Goal: Transaction & Acquisition: Book appointment/travel/reservation

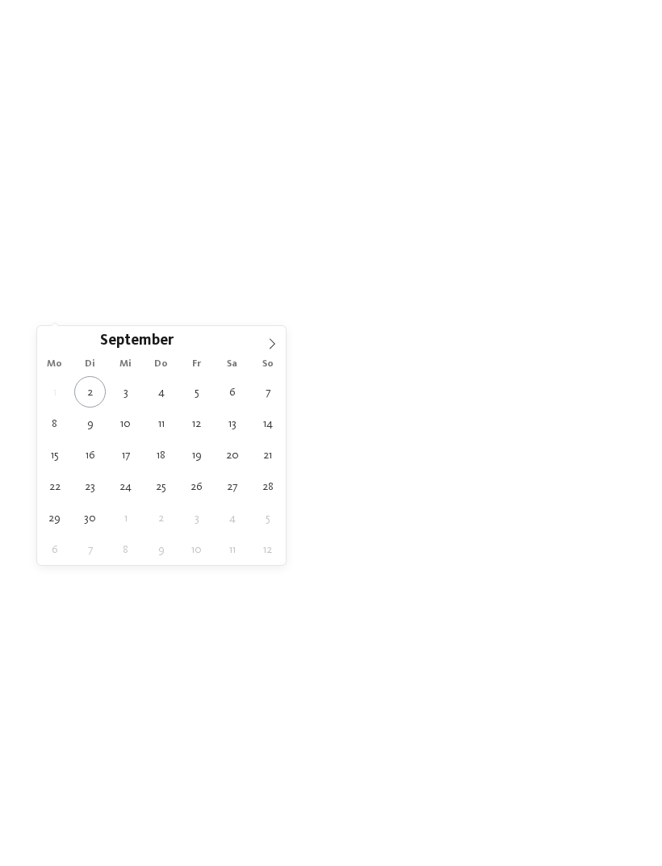
click at [272, 343] on icon at bounding box center [271, 343] width 11 height 11
type div "12.10.2025"
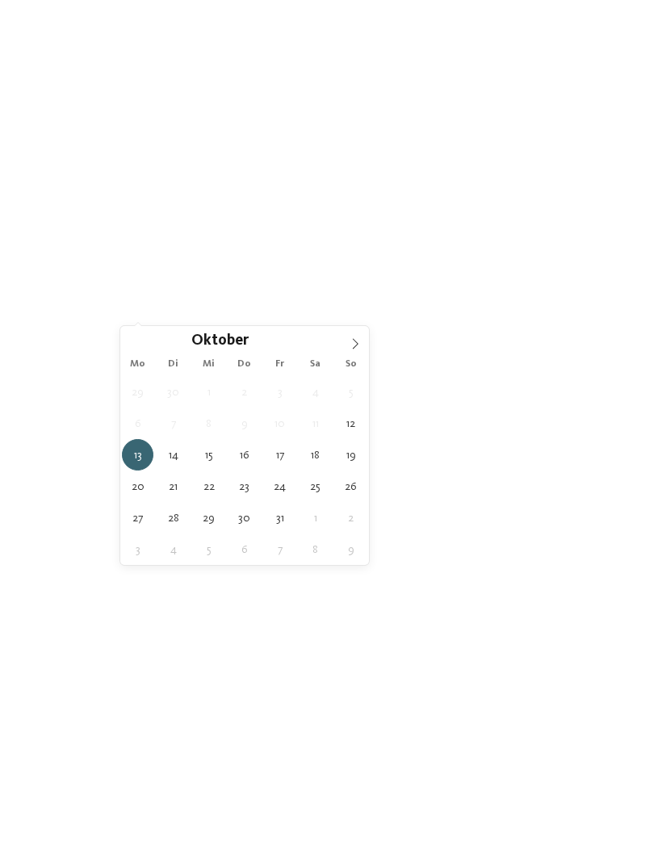
type div "18.10.2025"
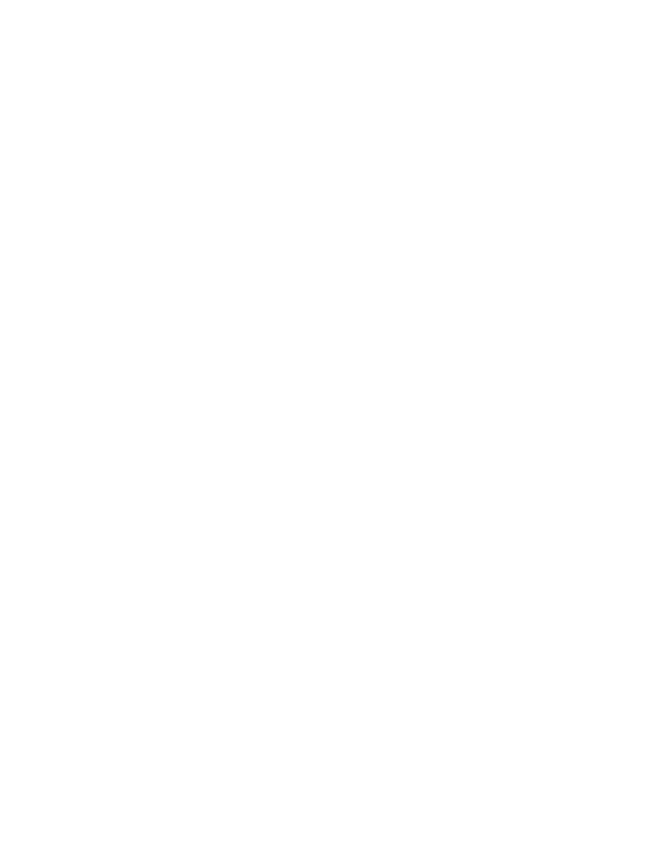
click at [270, 308] on icon at bounding box center [271, 311] width 6 height 6
click at [463, 272] on icon at bounding box center [460, 286] width 35 height 28
click at [376, 316] on div "Meine Wünsche" at bounding box center [337, 311] width 103 height 28
click at [602, 75] on icon at bounding box center [589, 89] width 35 height 28
click at [534, 309] on div at bounding box center [527, 311] width 12 height 6
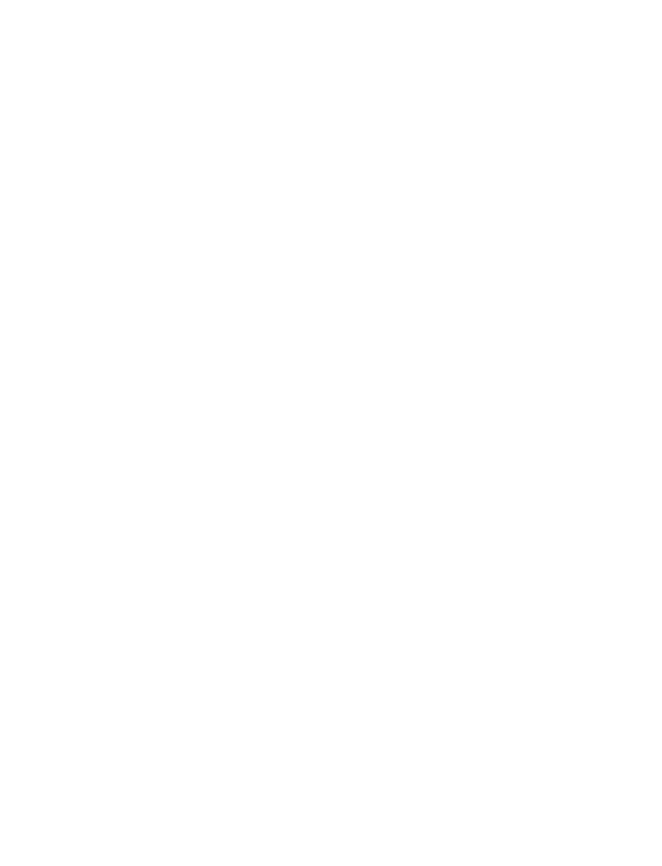
click at [562, 361] on div at bounding box center [557, 369] width 16 height 16
click at [360, 551] on span "übernehmen" at bounding box center [331, 556] width 69 height 11
click at [336, 417] on icon at bounding box center [330, 431] width 29 height 28
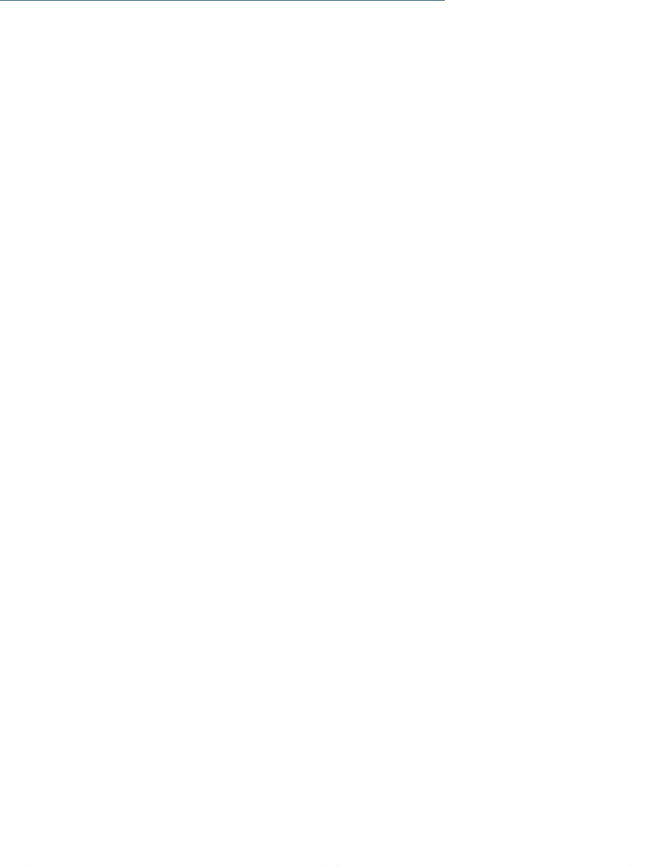
scroll to position [2213, 0]
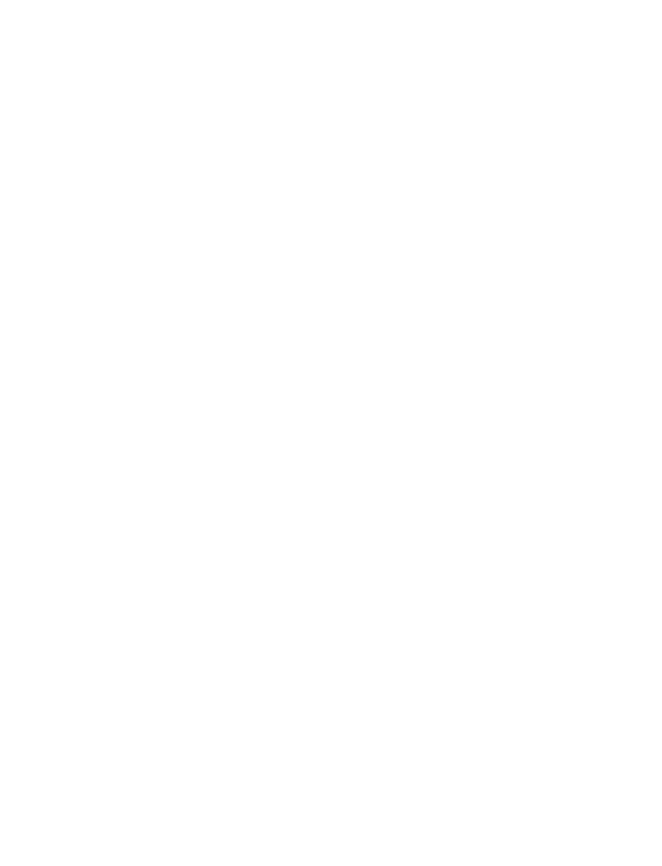
click at [330, 534] on icon at bounding box center [330, 548] width 29 height 28
click at [334, 566] on icon at bounding box center [330, 580] width 29 height 28
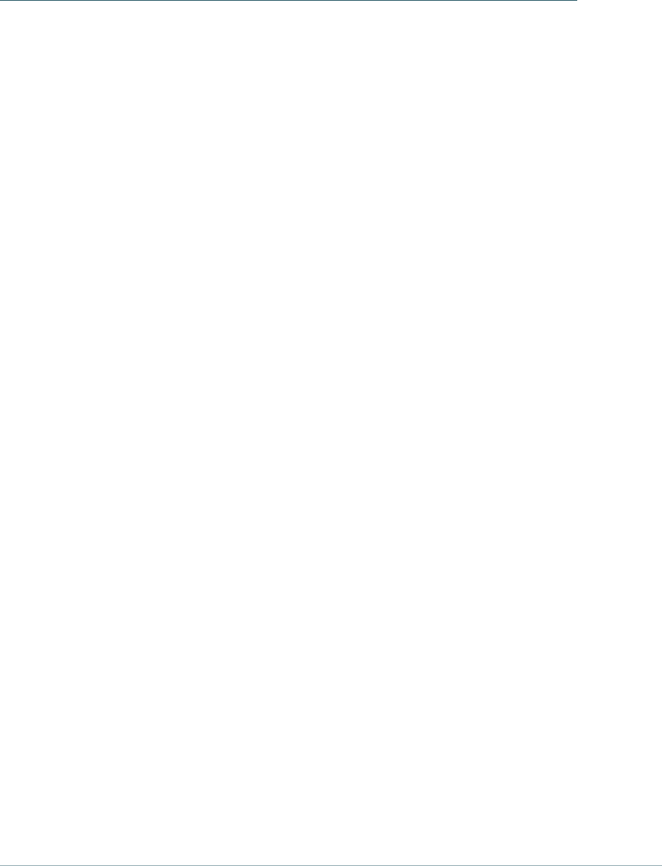
scroll to position [4523, 0]
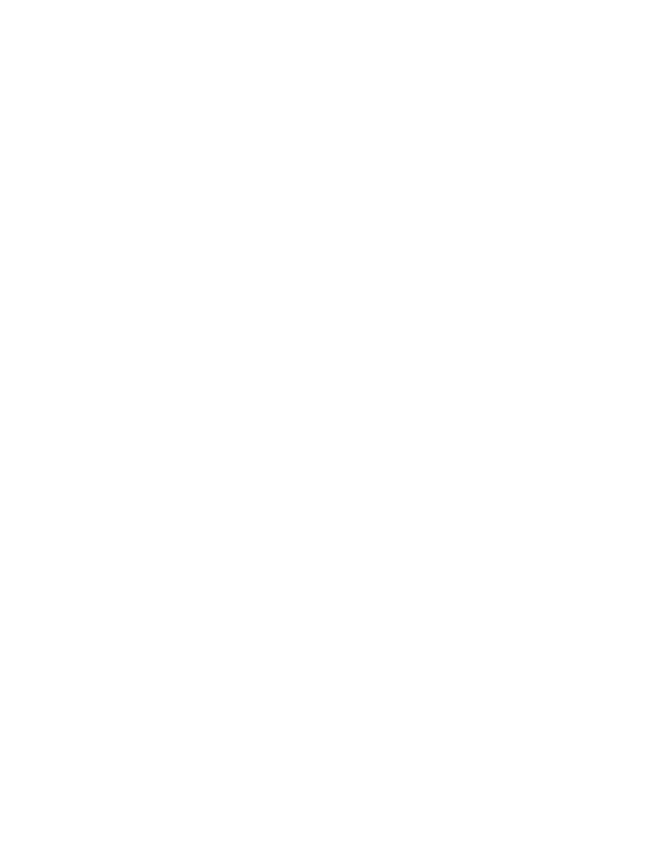
click at [330, 523] on icon at bounding box center [330, 537] width 29 height 28
click at [340, 644] on span "mehr laden" at bounding box center [331, 649] width 69 height 11
click at [333, 735] on icon at bounding box center [330, 749] width 29 height 28
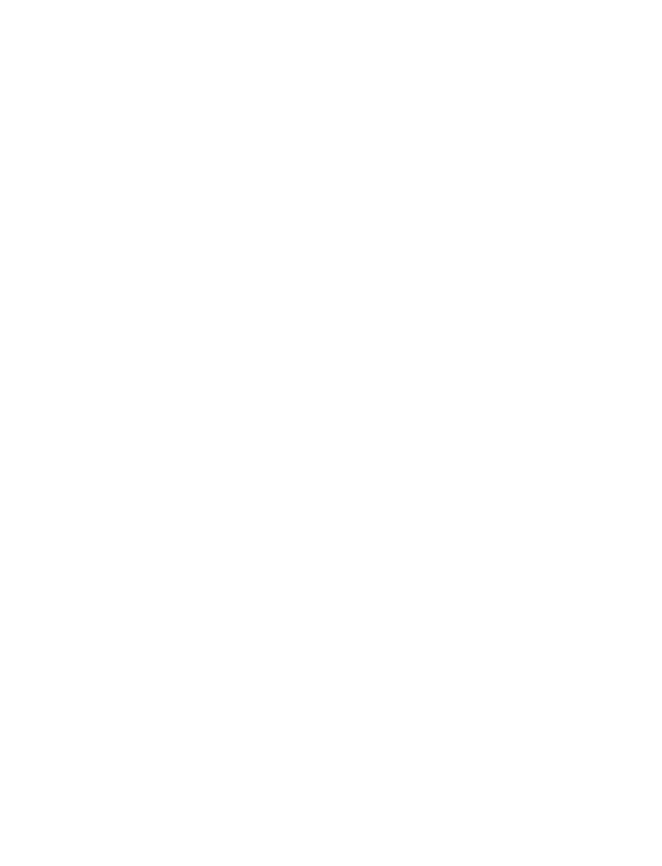
scroll to position [7593, 0]
click at [197, 182] on span "Familie Preindl" at bounding box center [330, 199] width 597 height 34
click at [333, 446] on img at bounding box center [331, 478] width 188 height 140
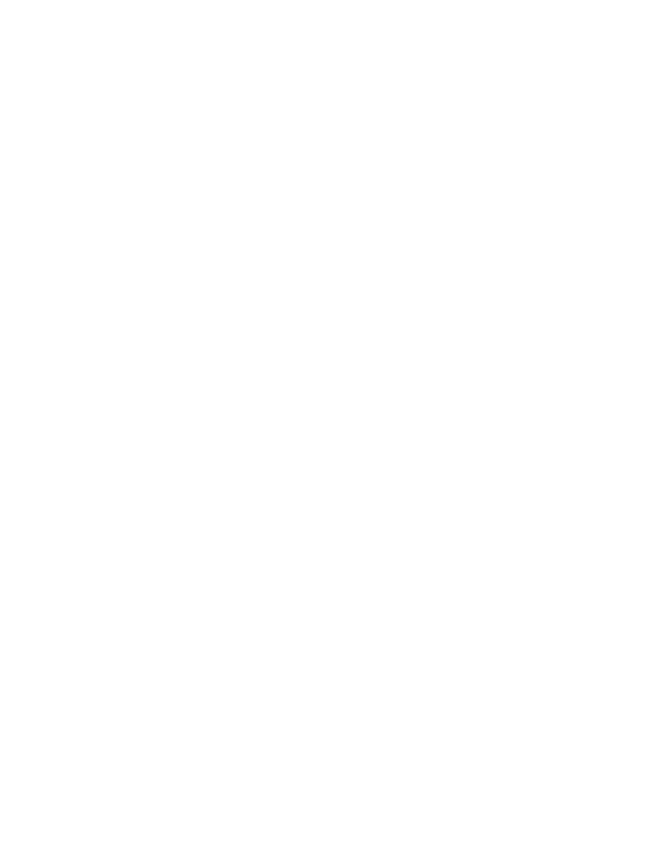
scroll to position [2678, 0]
click at [575, 357] on img at bounding box center [536, 395] width 188 height 140
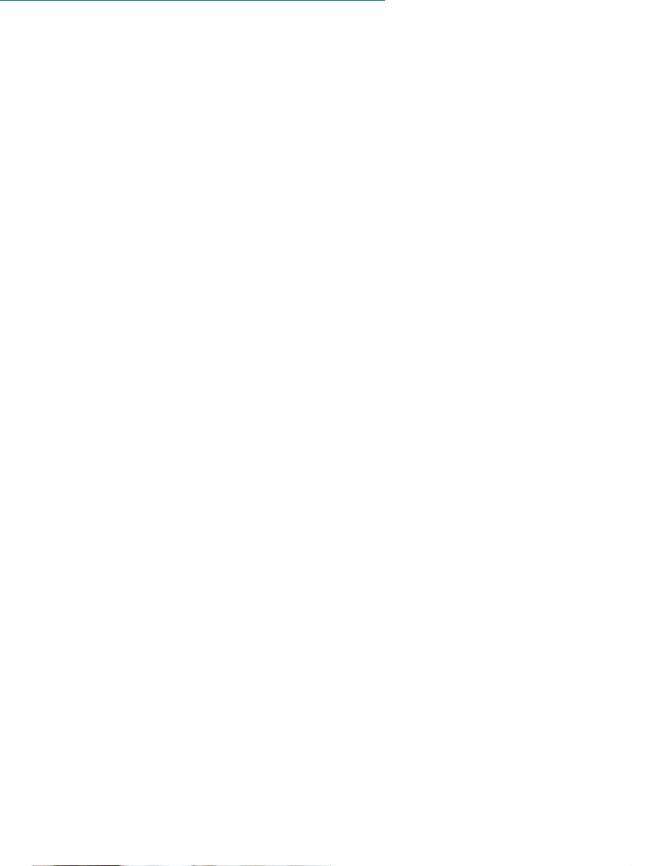
scroll to position [3114, 0]
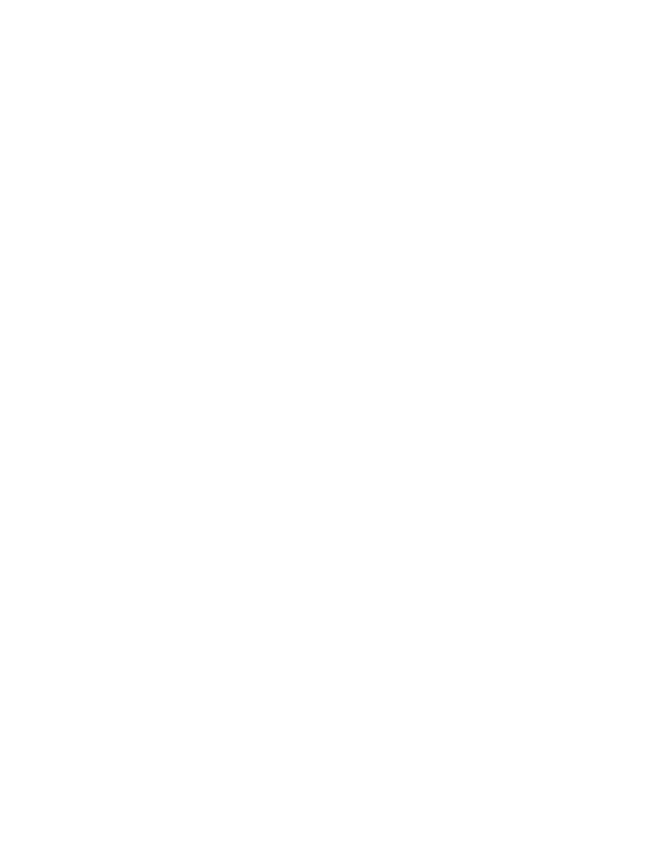
click at [630, 480] on icon at bounding box center [630, 498] width 44 height 36
click at [631, 480] on icon at bounding box center [630, 498] width 44 height 36
click at [20, 486] on icon at bounding box center [32, 498] width 44 height 36
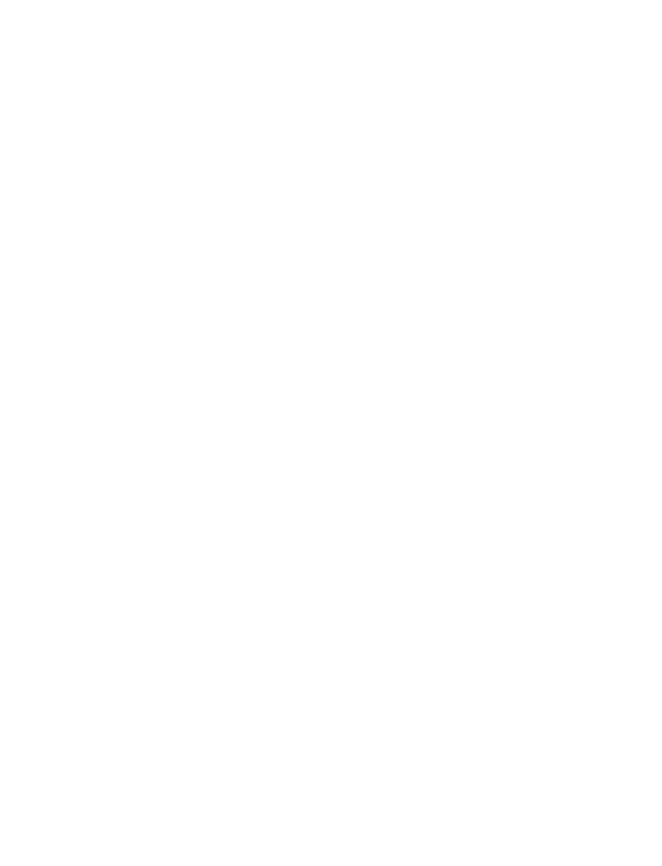
scroll to position [76, 0]
click at [220, 446] on span "Familienhotel [PERSON_NAME]" at bounding box center [201, 441] width 338 height 26
click at [639, 248] on img at bounding box center [331, 259] width 662 height 372
click at [625, 260] on img at bounding box center [331, 259] width 662 height 372
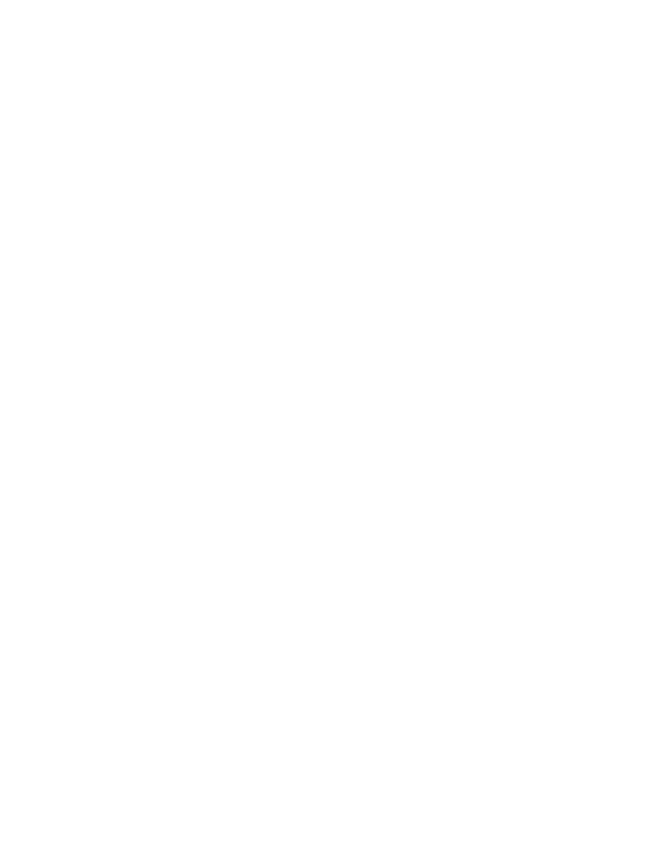
scroll to position [1116, 0]
click at [150, 433] on span "www.familienhotel-viktoria.com" at bounding box center [104, 439] width 94 height 12
click at [150, 552] on span "www.familienhotel-viktoria.com" at bounding box center [104, 558] width 94 height 12
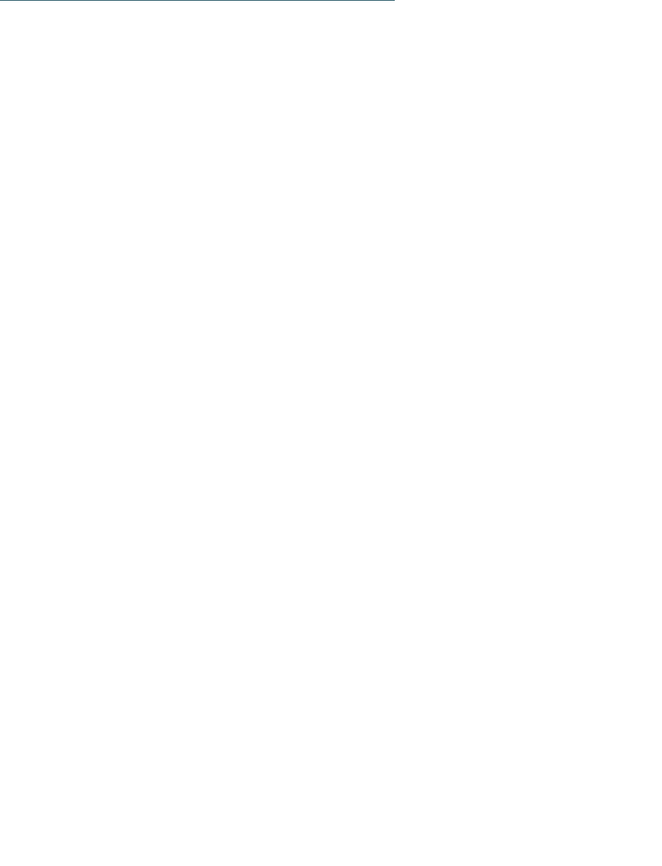
scroll to position [3467, 0]
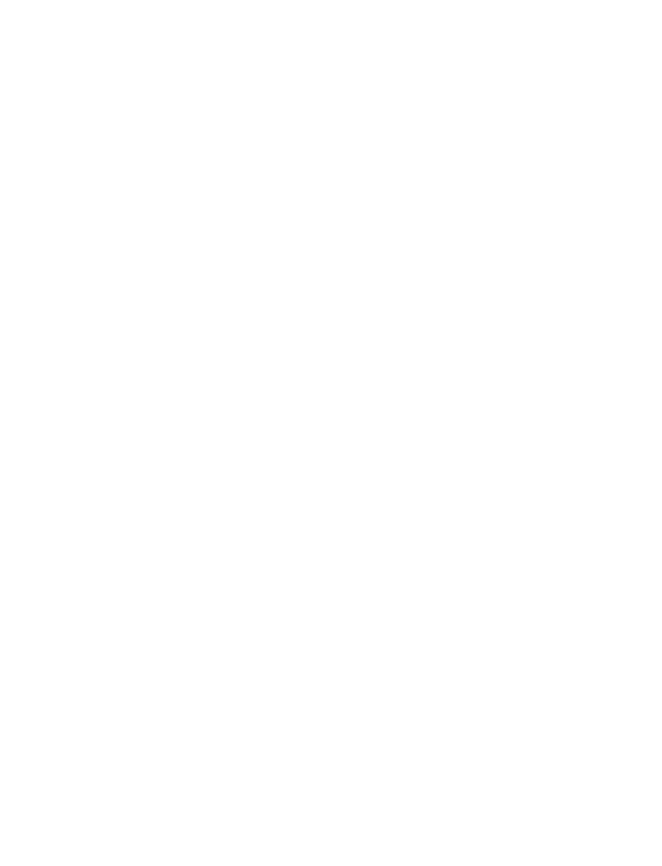
click at [634, 417] on icon at bounding box center [630, 435] width 44 height 36
click at [631, 417] on icon at bounding box center [630, 435] width 44 height 36
click at [637, 424] on icon at bounding box center [630, 442] width 44 height 36
click at [375, 695] on span "buchen" at bounding box center [373, 700] width 36 height 10
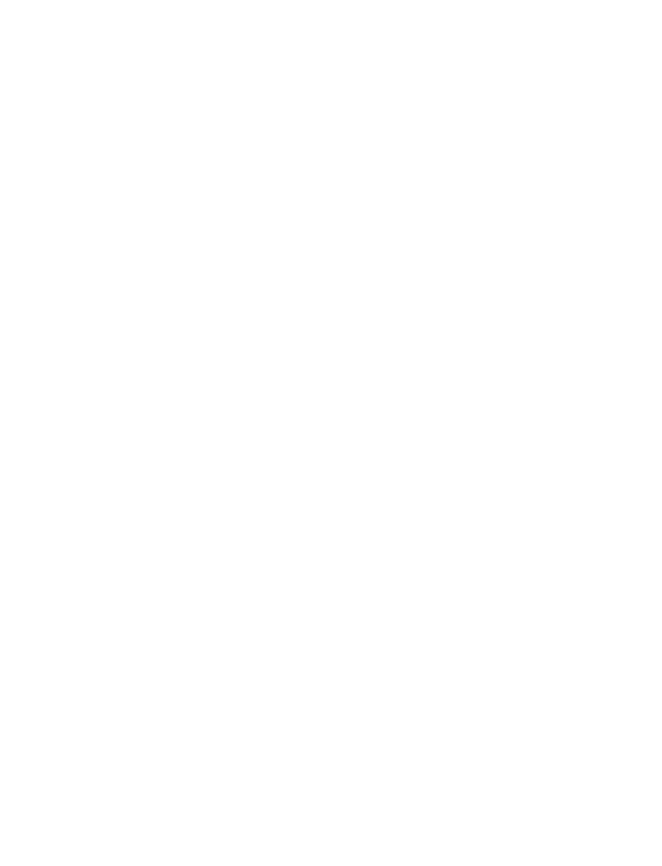
click at [248, 416] on button "1" at bounding box center [249, 432] width 25 height 33
click at [279, 416] on button "2" at bounding box center [279, 432] width 27 height 33
click at [136, 485] on select "**********" at bounding box center [105, 504] width 97 height 39
select select "*"
click at [239, 485] on select "**********" at bounding box center [213, 504] width 97 height 39
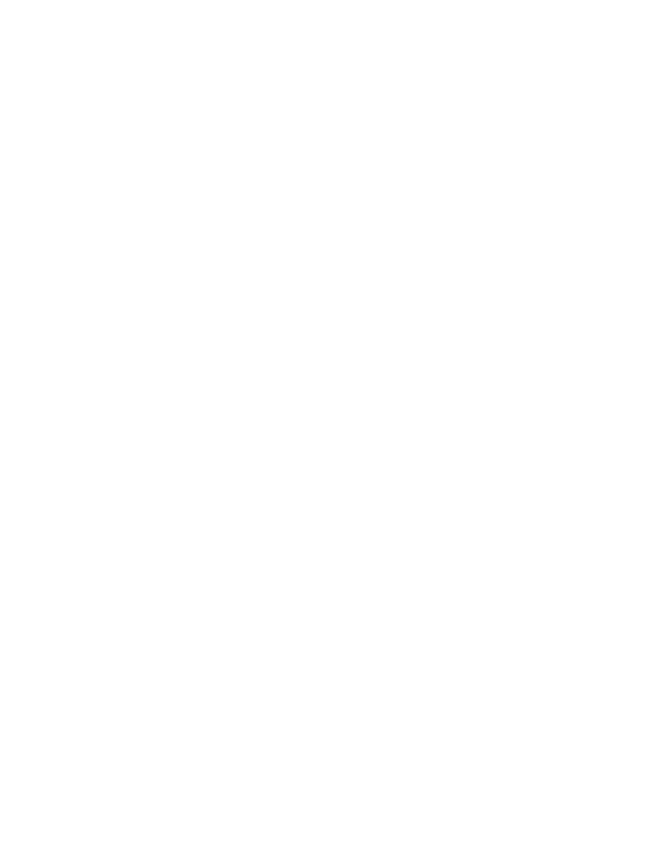
select select "*"
click at [522, 691] on div "11" at bounding box center [517, 705] width 28 height 28
click at [486, 723] on div "17" at bounding box center [486, 737] width 28 height 28
click at [519, 500] on div "11" at bounding box center [517, 514] width 28 height 28
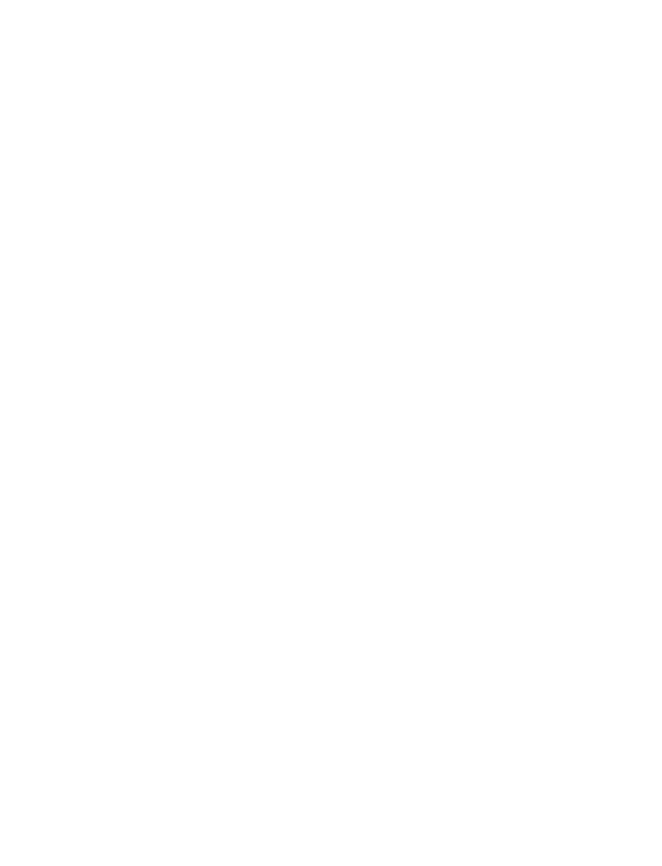
click at [455, 533] on div "16" at bounding box center [455, 547] width 28 height 28
click at [547, 350] on div "12" at bounding box center [548, 364] width 28 height 28
click at [490, 382] on div "17" at bounding box center [486, 396] width 28 height 28
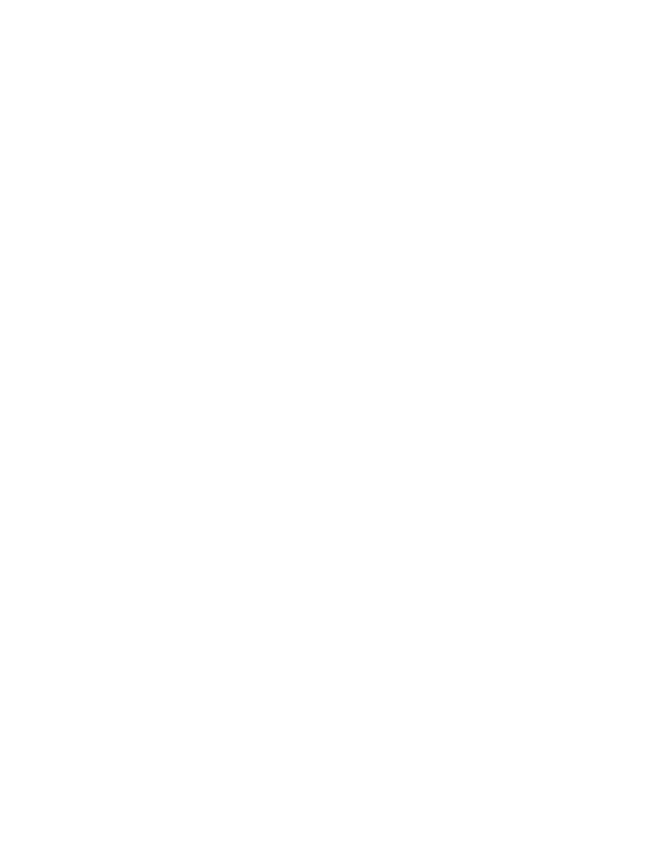
click at [554, 362] on div "12" at bounding box center [548, 376] width 28 height 28
click at [525, 395] on div "18" at bounding box center [517, 409] width 28 height 28
